Goal: Task Accomplishment & Management: Use online tool/utility

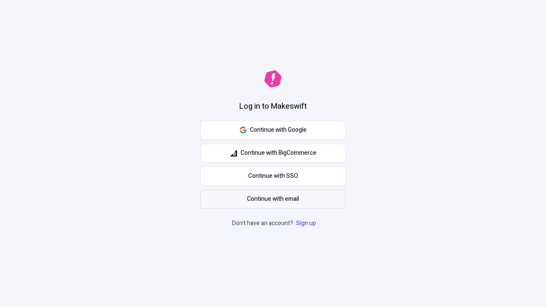
click at [273, 199] on span "Continue with email" at bounding box center [273, 199] width 52 height 9
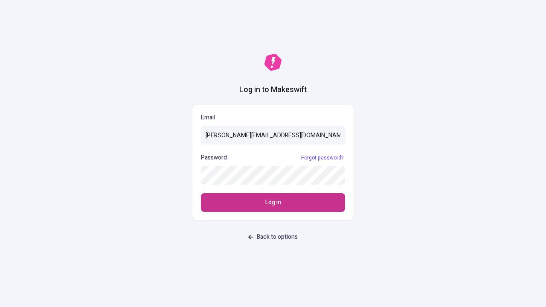
click at [273, 203] on span "Log in" at bounding box center [273, 202] width 16 height 9
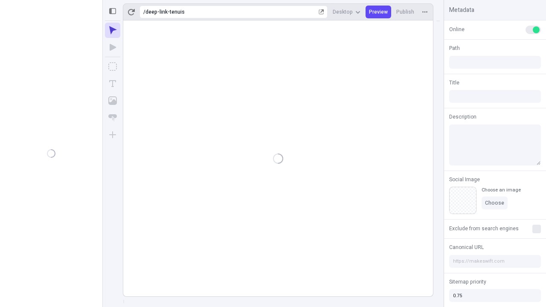
type input "/deep-link-tenuis"
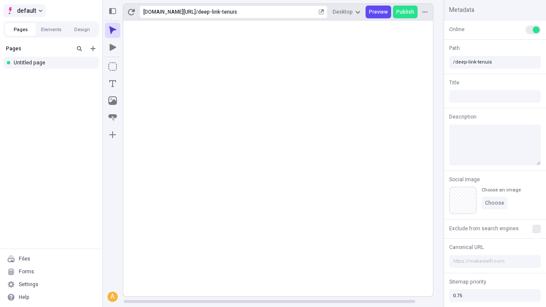
click at [24, 11] on span "default" at bounding box center [26, 11] width 19 height 10
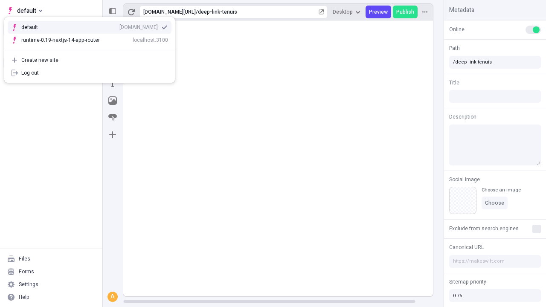
click at [119, 26] on div "qee9k4dy7d.staging.makeswift.site" at bounding box center [138, 27] width 38 height 7
click at [93, 49] on icon "Add new" at bounding box center [92, 48] width 5 height 5
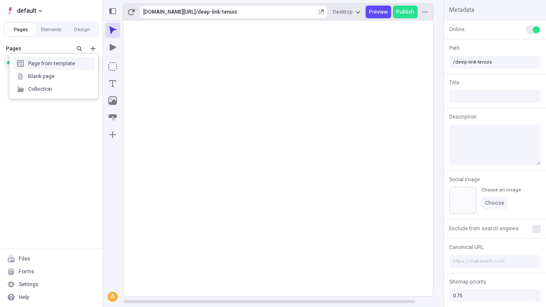
click at [54, 76] on div "Blank page" at bounding box center [54, 76] width 82 height 13
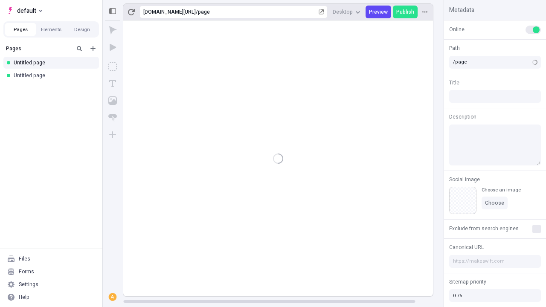
type input "/deep-link-valens"
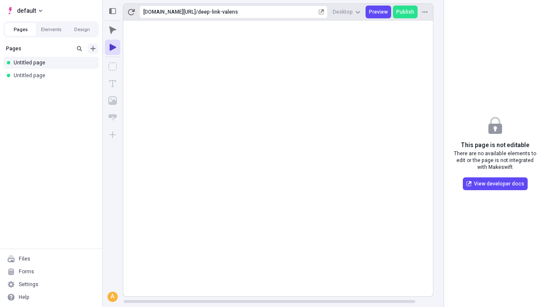
click at [93, 49] on icon "Add new" at bounding box center [92, 48] width 5 height 5
click at [54, 76] on div "Blank page" at bounding box center [54, 76] width 82 height 13
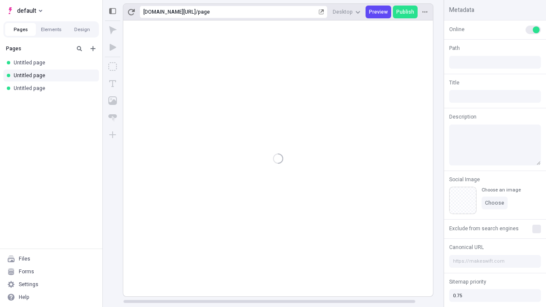
type input "/page"
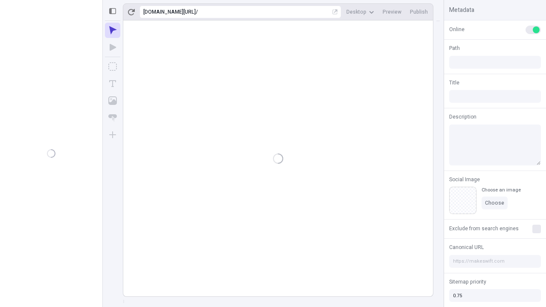
type input "/deep-link-valens"
